Goal: Contribute content

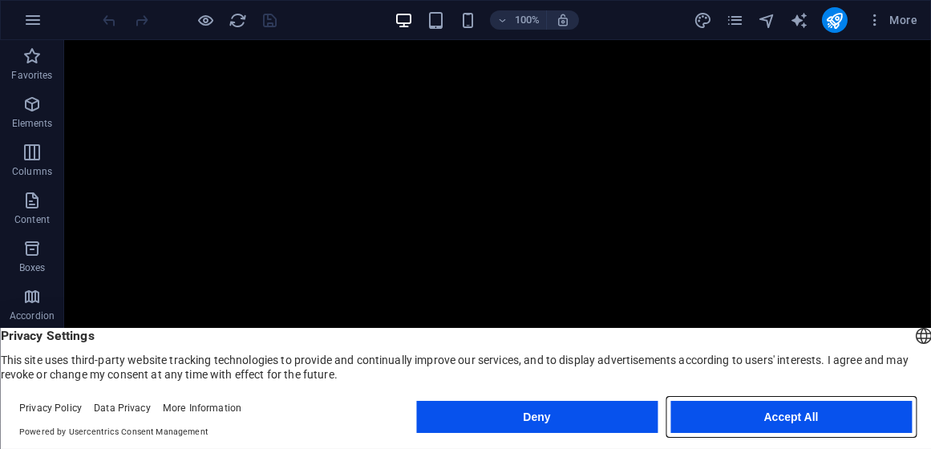
click at [695, 411] on button "Accept All" at bounding box center [790, 417] width 241 height 32
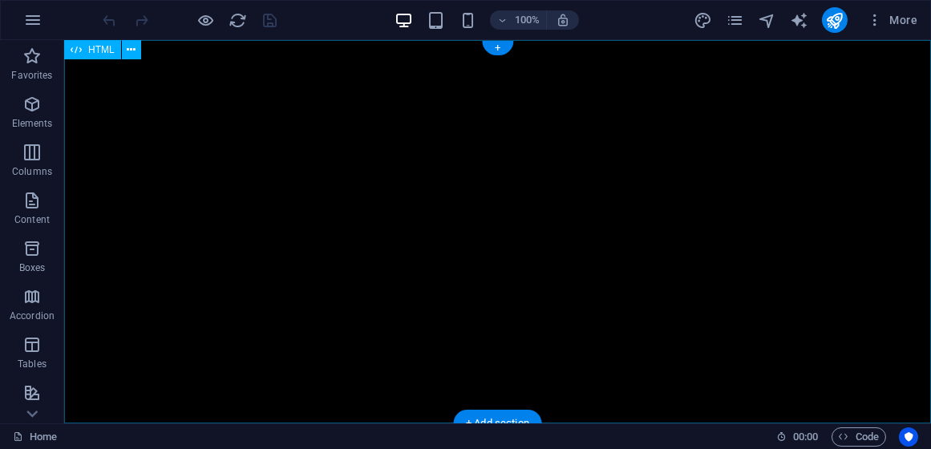
click at [354, 80] on div "NewlifeCorp - Beyond the Economie VIDA NUEVA INCOPORANDOSE ANTE LOS FUTUROS POS…" at bounding box center [497, 231] width 867 height 383
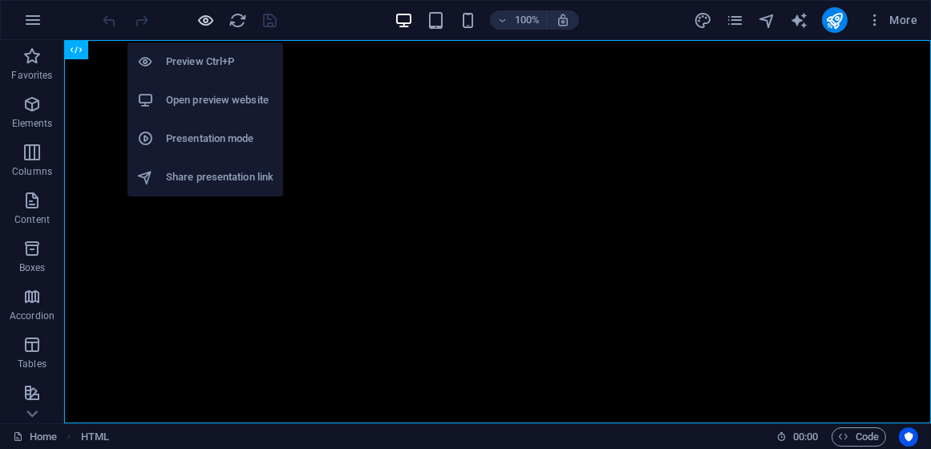
click at [206, 14] on icon "button" at bounding box center [206, 20] width 18 height 18
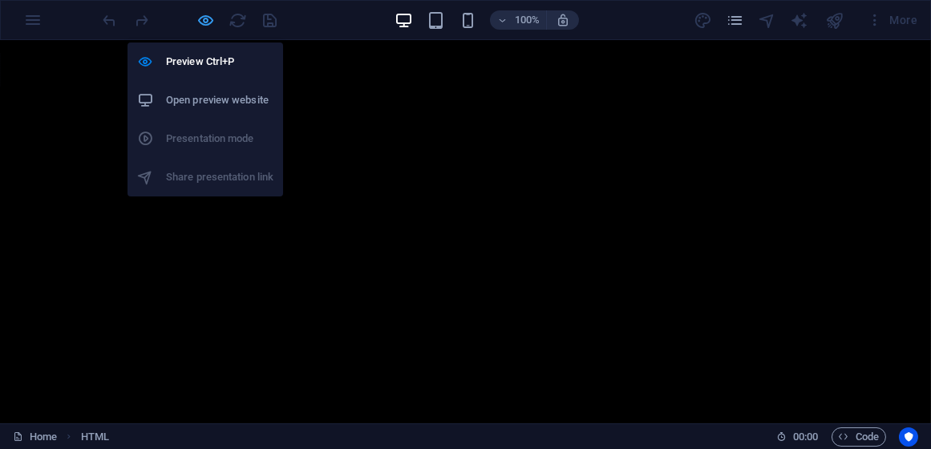
click at [206, 17] on icon "button" at bounding box center [206, 20] width 18 height 18
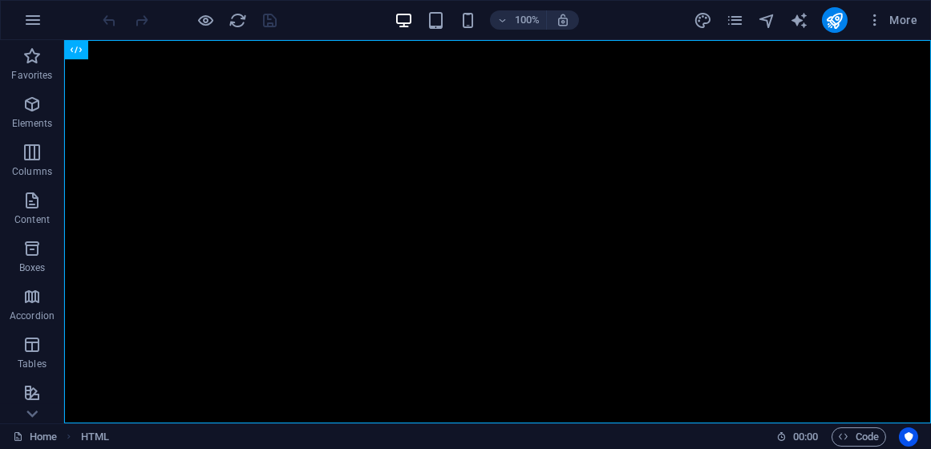
click at [269, 20] on div at bounding box center [190, 20] width 180 height 26
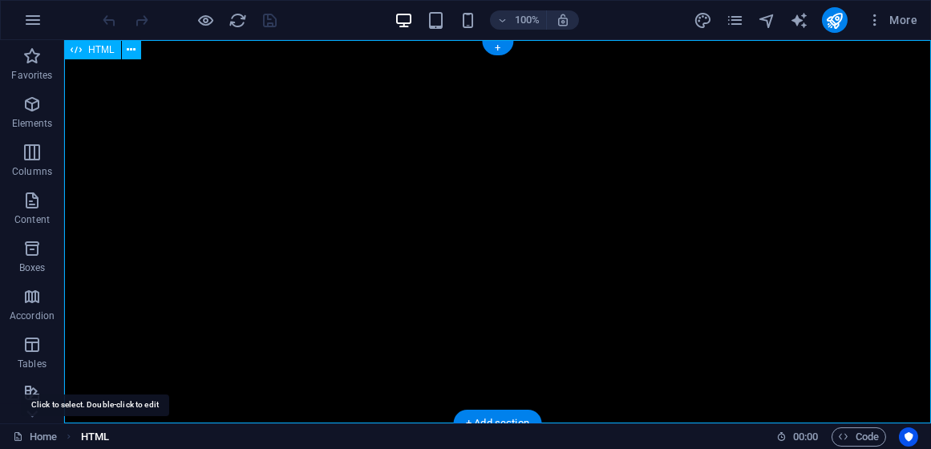
click at [95, 440] on span "HTML" at bounding box center [95, 436] width 28 height 19
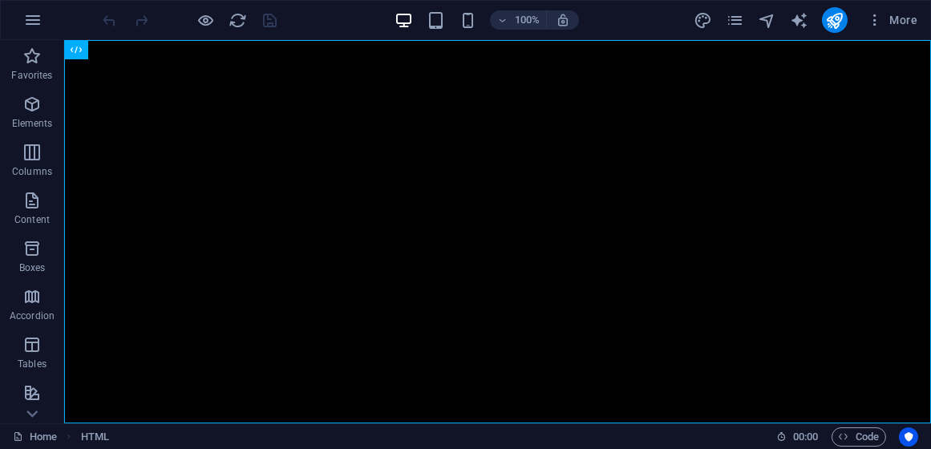
click at [68, 438] on icon at bounding box center [68, 436] width 10 height 10
click at [80, 432] on div "Home HTML" at bounding box center [388, 436] width 751 height 19
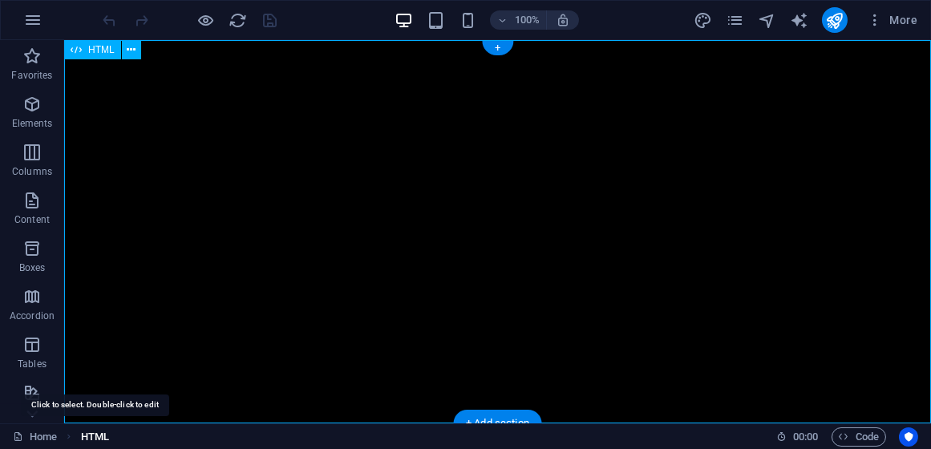
click at [101, 438] on span "HTML" at bounding box center [95, 436] width 28 height 19
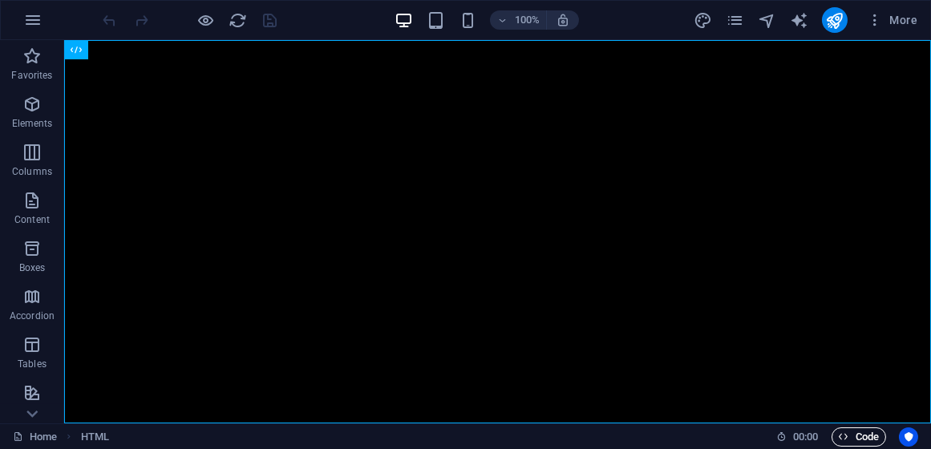
click at [854, 436] on span "Code" at bounding box center [859, 436] width 40 height 19
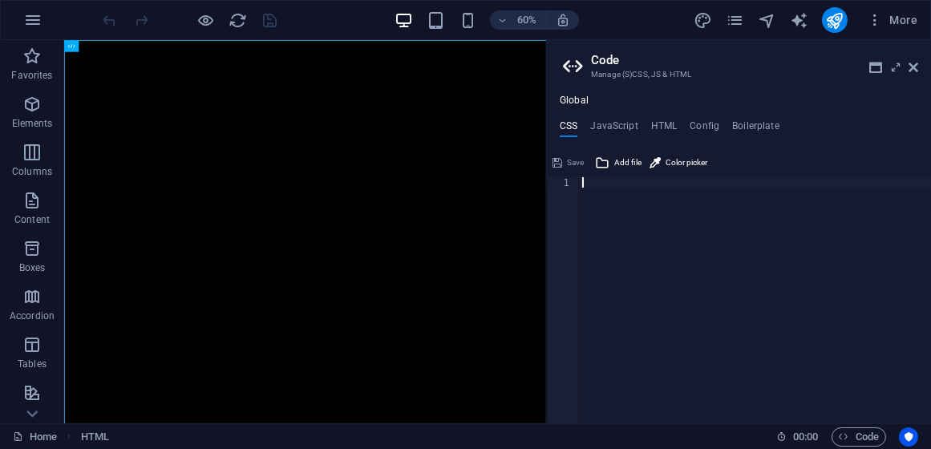
click at [680, 122] on ul "CSS JavaScript HTML Config Boilerplate" at bounding box center [739, 129] width 384 height 18
click at [642, 123] on ul "CSS JavaScript HTML Config Boilerplate" at bounding box center [739, 129] width 384 height 18
click at [669, 126] on h4 "HTML" at bounding box center [664, 129] width 26 height 18
type textarea "<a href="#main-content" class="wv-link-content button">Skip to main content</a>"
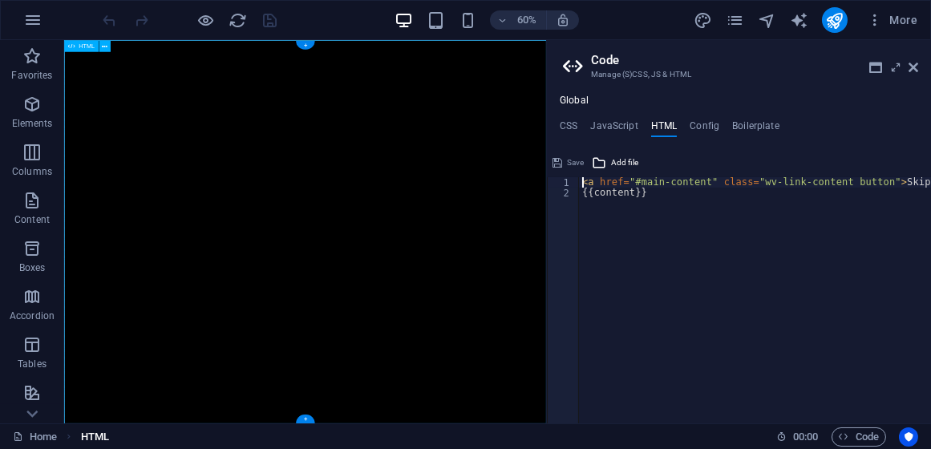
click at [107, 436] on span "HTML" at bounding box center [95, 436] width 28 height 19
click at [74, 435] on icon at bounding box center [68, 436] width 10 height 10
click at [369, 84] on div "NewlifeCorp - Beyond the Economie VIDA NUEVA INCOPORANDOSE ANTE LOS FUTUROS POS…" at bounding box center [466, 359] width 804 height 639
click at [673, 144] on div "NewlifeCorp - Beyond the Economie VIDA NUEVA INCOPORANDOSE ANTE LOS FUTUROS POS…" at bounding box center [466, 359] width 804 height 639
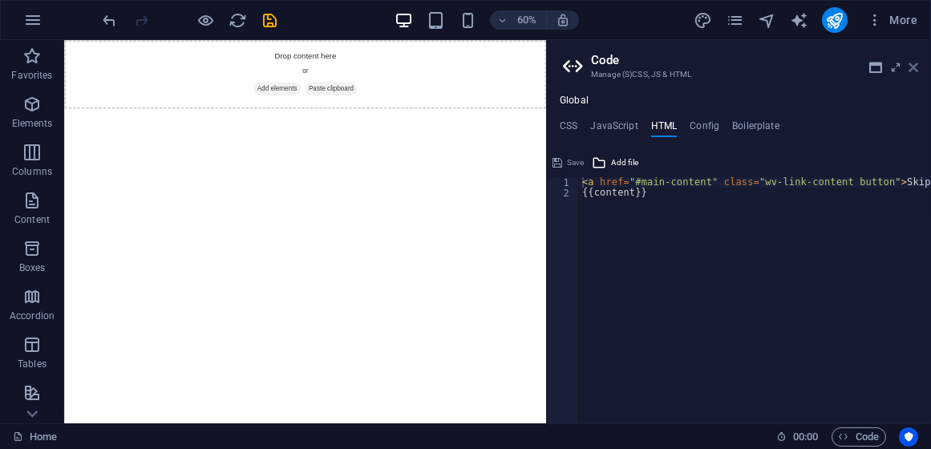
drag, startPoint x: 907, startPoint y: 63, endPoint x: 916, endPoint y: 63, distance: 8.8
click at [912, 63] on header "Code Manage (S)CSS, JS & HTML" at bounding box center [740, 61] width 355 height 42
click at [916, 64] on icon at bounding box center [914, 67] width 10 height 13
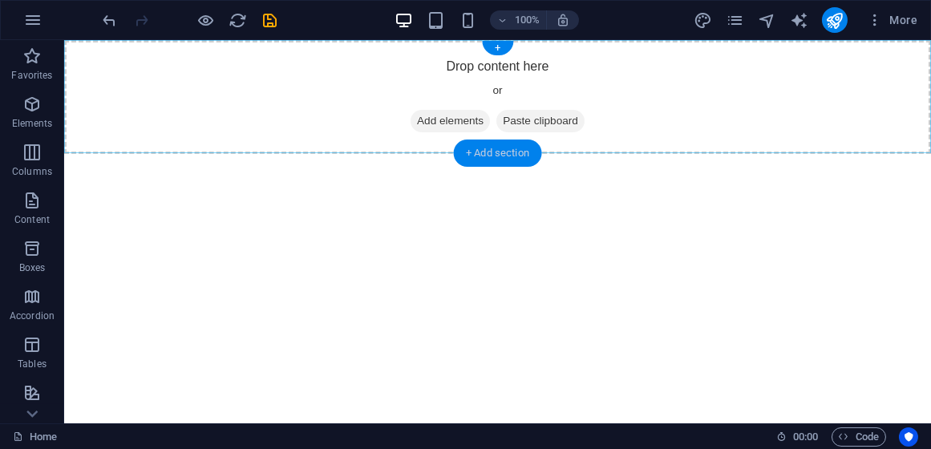
drag, startPoint x: 497, startPoint y: 144, endPoint x: 210, endPoint y: 144, distance: 287.1
click at [497, 144] on div "+ Add section" at bounding box center [497, 153] width 89 height 27
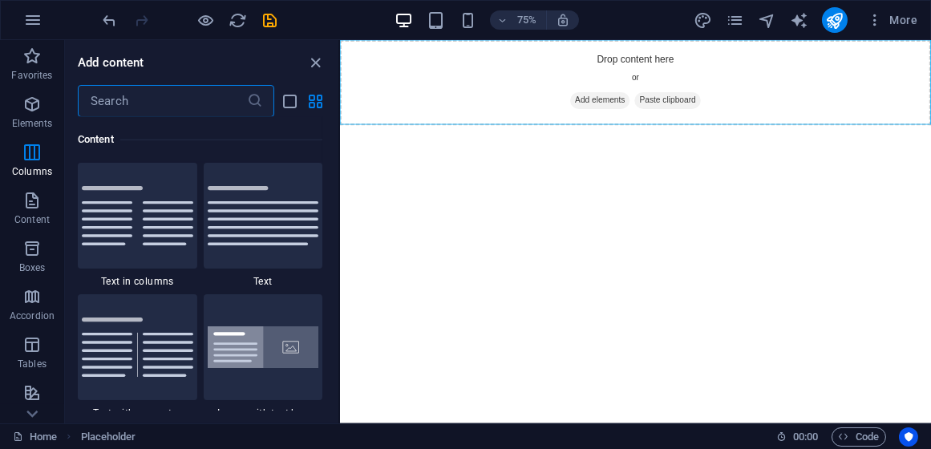
scroll to position [2566, 0]
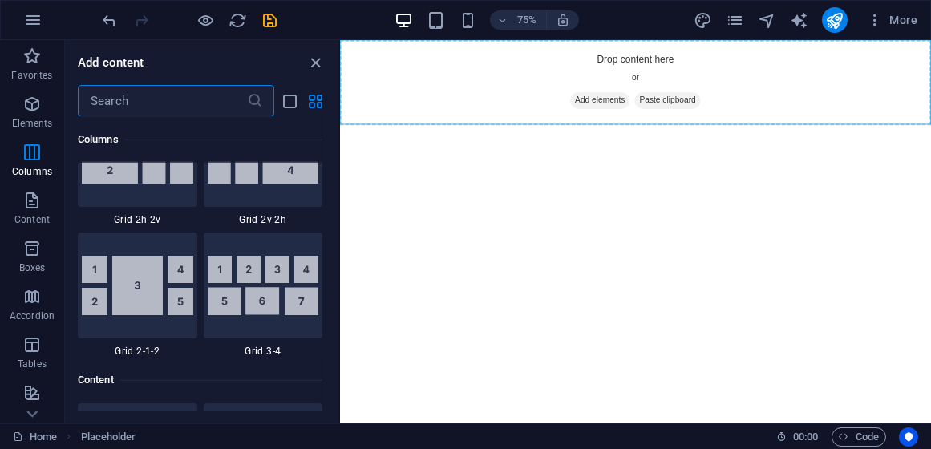
drag, startPoint x: 210, startPoint y: 99, endPoint x: 224, endPoint y: 89, distance: 16.7
click at [213, 97] on input "text" at bounding box center [162, 101] width 169 height 32
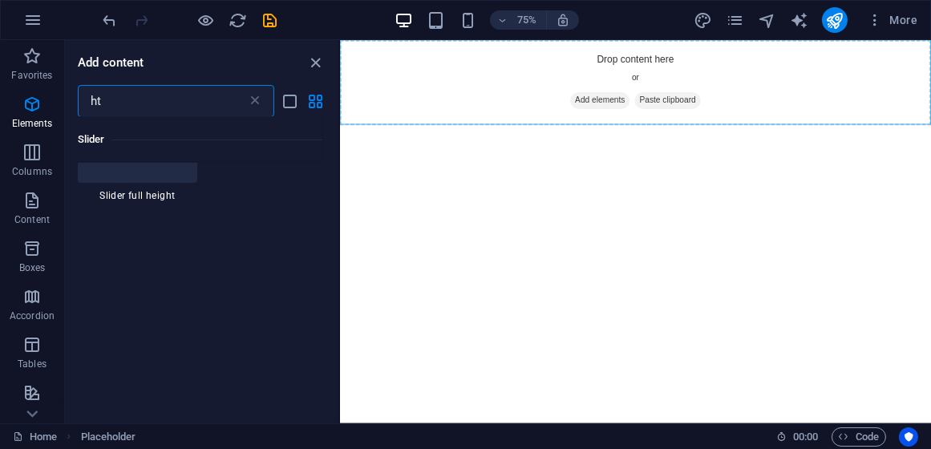
scroll to position [0, 0]
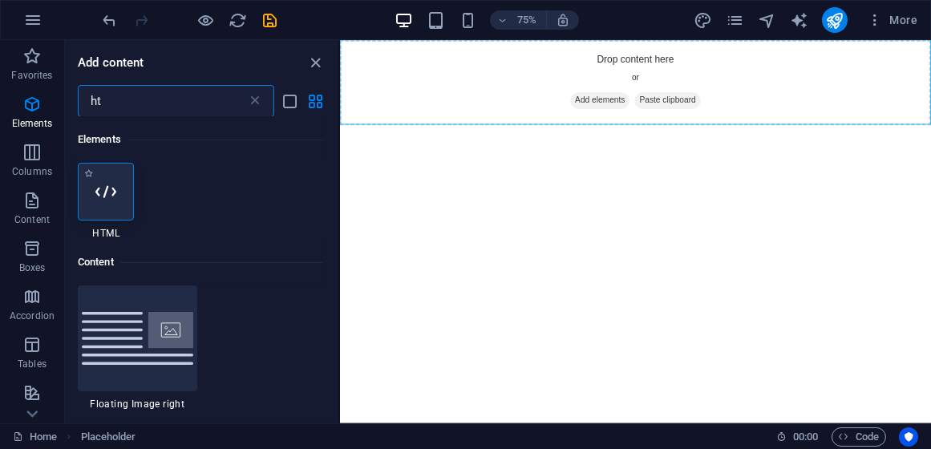
type input "ht"
click at [80, 201] on div at bounding box center [106, 192] width 56 height 58
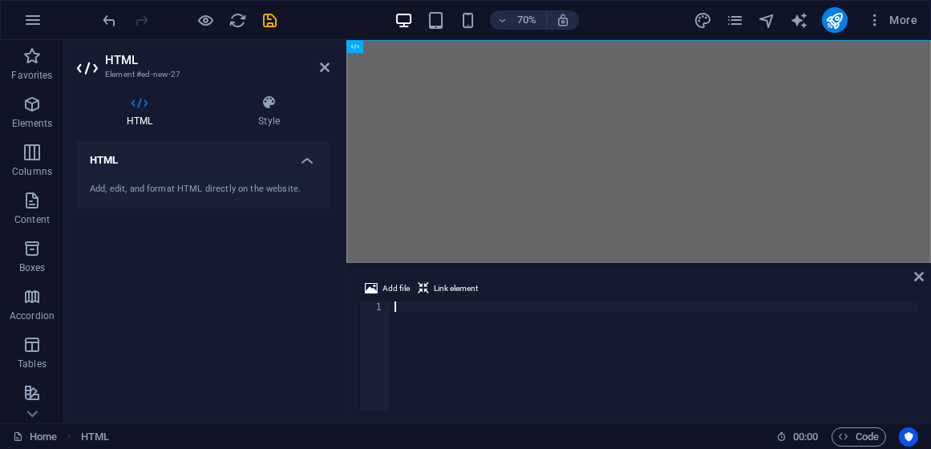
type textarea "</html>"
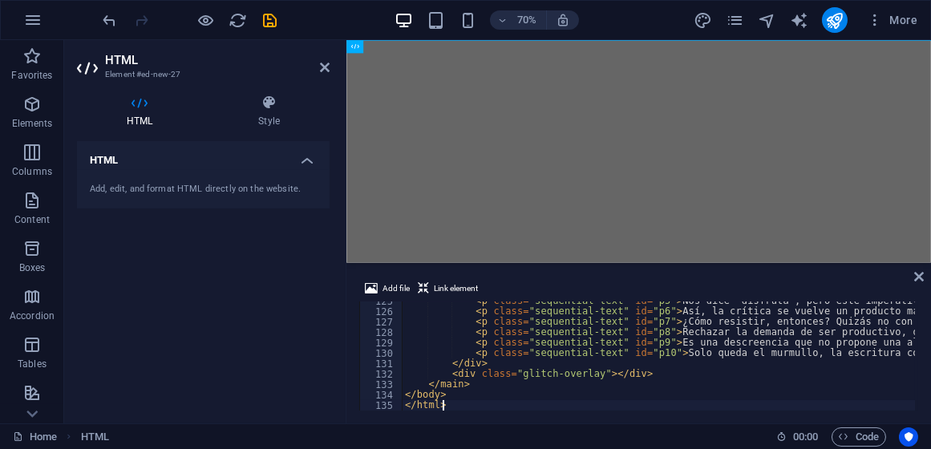
scroll to position [1298, 0]
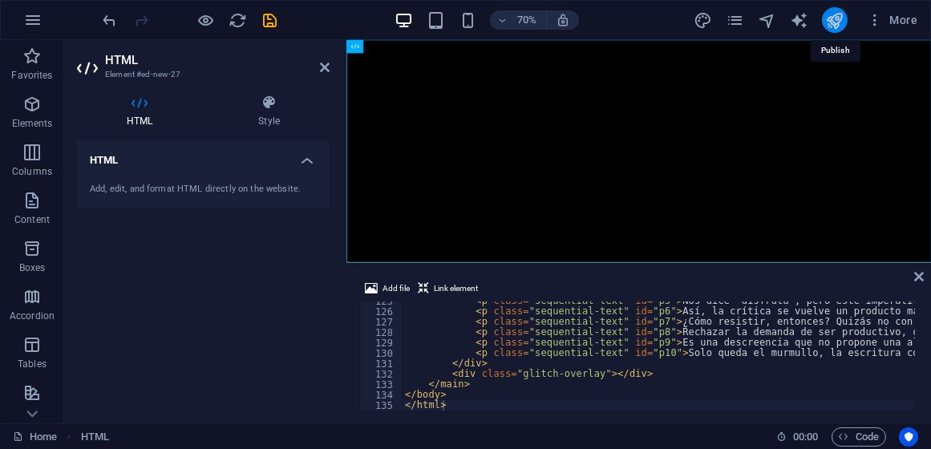
click at [837, 18] on icon "publish" at bounding box center [834, 20] width 18 height 18
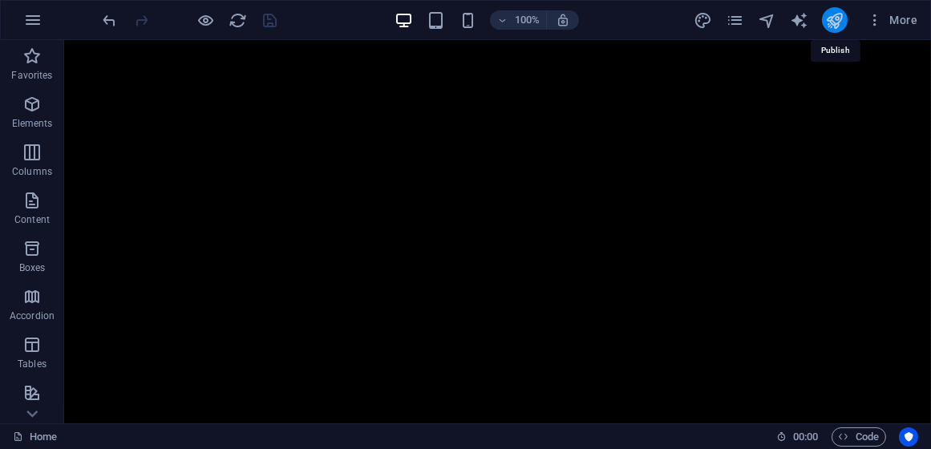
click at [832, 26] on icon "publish" at bounding box center [834, 20] width 18 height 18
